Goal: Communication & Community: Ask a question

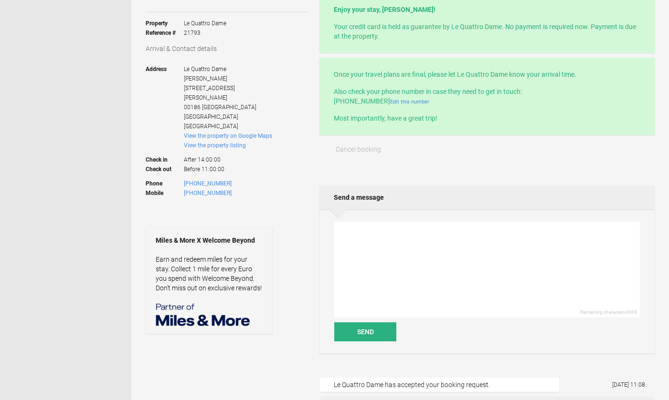
scroll to position [160, 0]
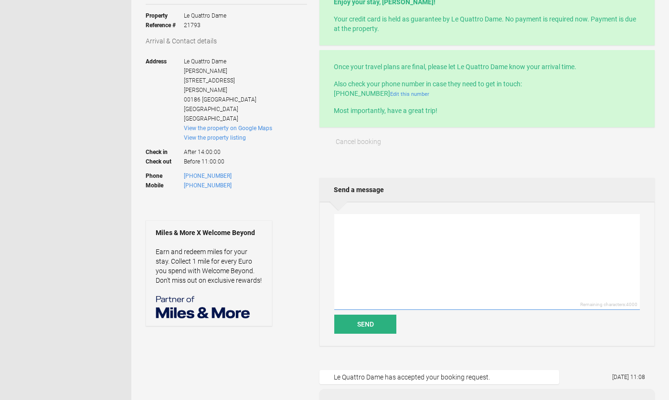
click at [358, 242] on textarea at bounding box center [486, 262] width 305 height 96
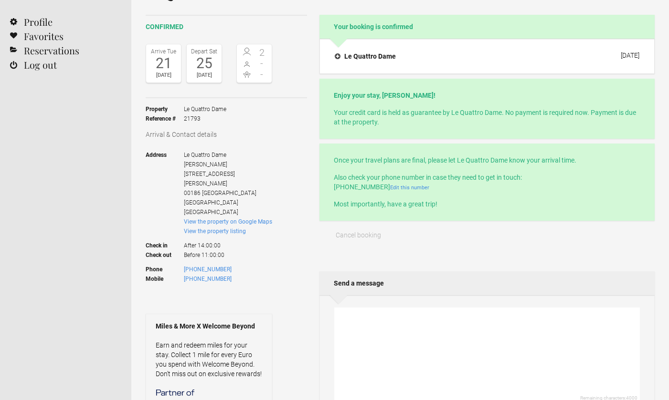
scroll to position [87, 0]
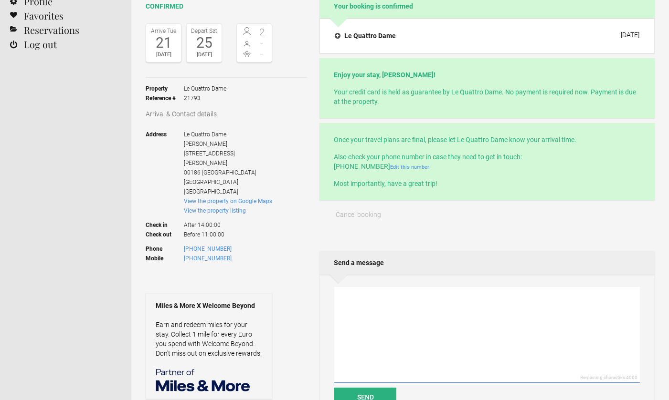
click at [353, 307] on textarea at bounding box center [486, 335] width 305 height 96
paste textarea "Dear lady/sir Unfortunately, my hudband won’t be able to travel to Rome due to …"
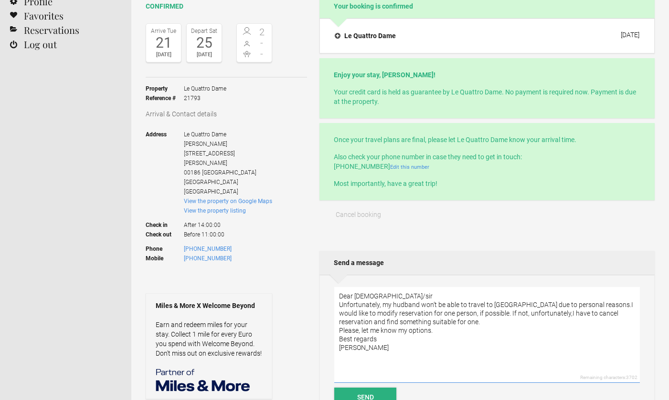
type textarea "Dear lady/sir Unfortunately, my hudband won’t be able to travel to Rome due to …"
click at [366, 395] on button "Send" at bounding box center [365, 397] width 62 height 19
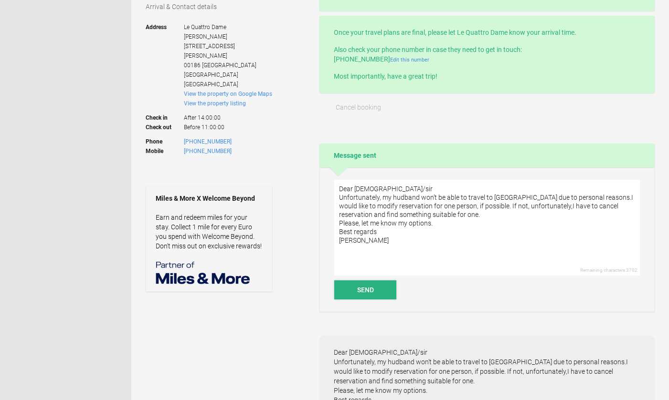
scroll to position [208, 0]
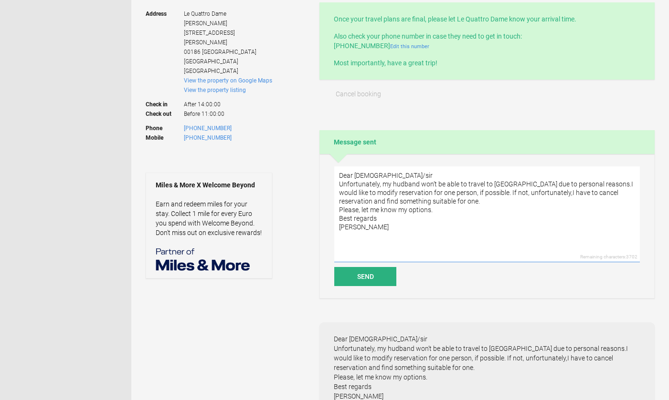
click at [354, 191] on textarea "Dear lady/sir Unfortunately, my hudband won’t be able to travel to Rome due to …" at bounding box center [486, 215] width 305 height 96
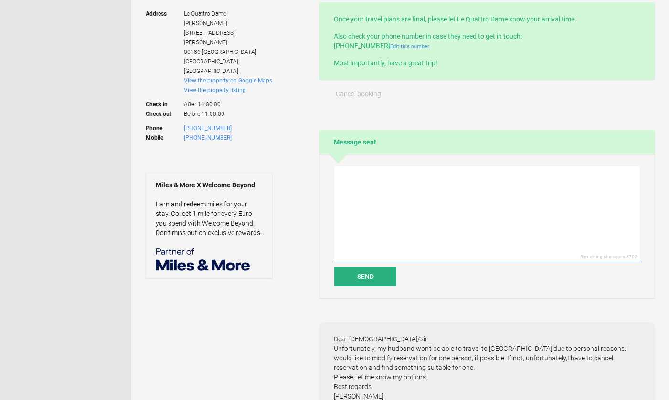
paste textarea "Dear lady/sir Unfortunately, my hudband won’t be able to travel to Rome due to …"
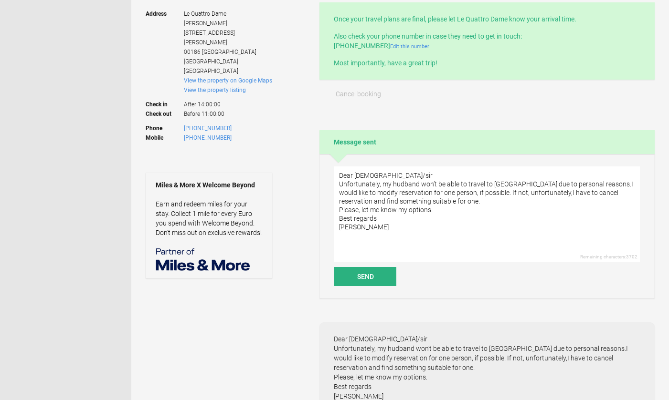
type textarea "Dear lady/sir Unfortunately, my hudband won’t be able to travel to Rome due to …"
click at [460, 276] on div "Send" at bounding box center [486, 276] width 305 height 19
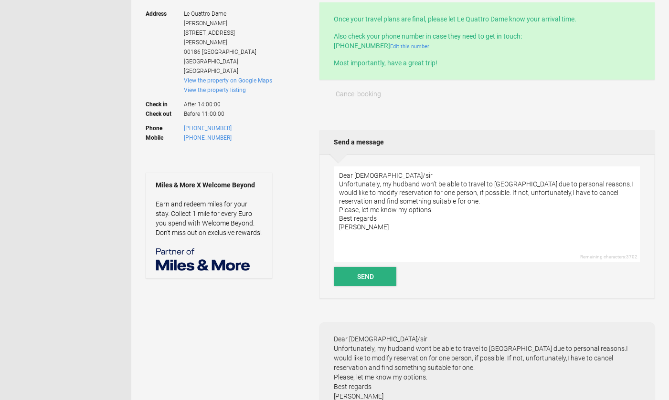
click at [359, 275] on button "Send" at bounding box center [365, 276] width 62 height 19
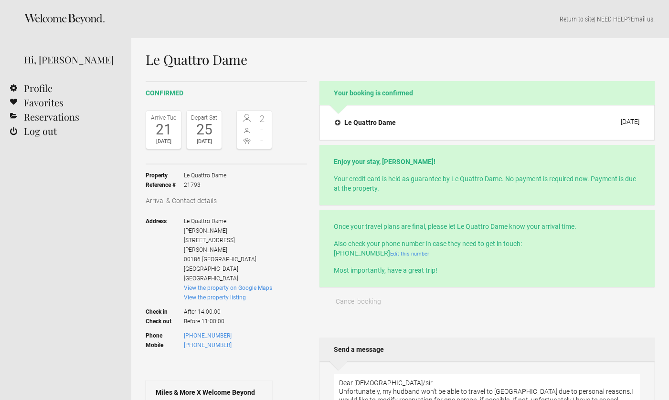
scroll to position [0, 0]
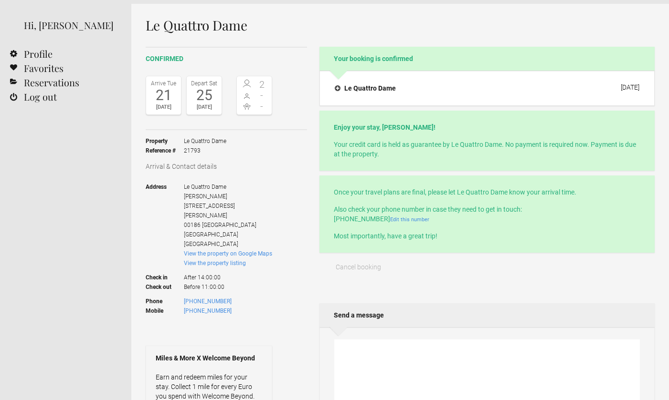
scroll to position [34, 0]
click at [78, 19] on div "Hi, [PERSON_NAME]" at bounding box center [70, 25] width 93 height 14
